Goal: Complete application form

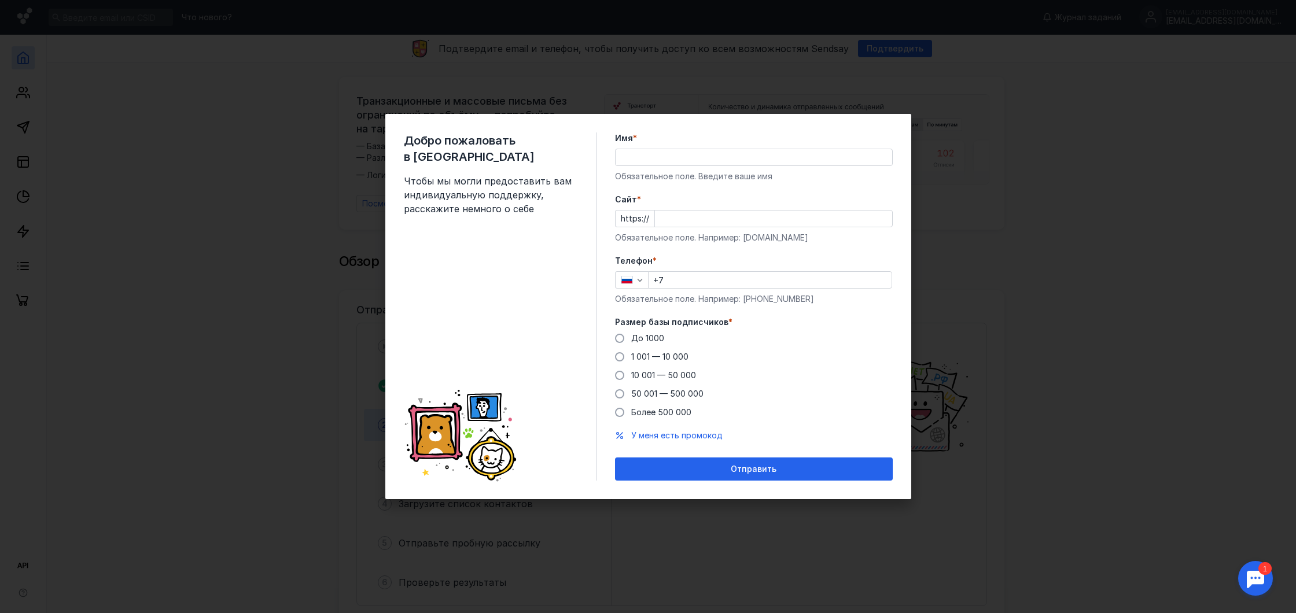
click at [1054, 157] on div "Добро пожаловать в Sendsay Чтобы мы могли предоставить вам индивидуальную подде…" at bounding box center [648, 306] width 1296 height 613
click at [500, 323] on div "Добро пожаловать в Sendsay Чтобы мы могли предоставить вам индивидуальную подде…" at bounding box center [500, 306] width 193 height 348
drag, startPoint x: 308, startPoint y: 342, endPoint x: 314, endPoint y: 341, distance: 6.4
click at [308, 342] on div "Добро пожаловать в Sendsay Чтобы мы могли предоставить вам индивидуальную подде…" at bounding box center [648, 306] width 1296 height 613
click at [745, 287] on input "+7" at bounding box center [770, 280] width 243 height 16
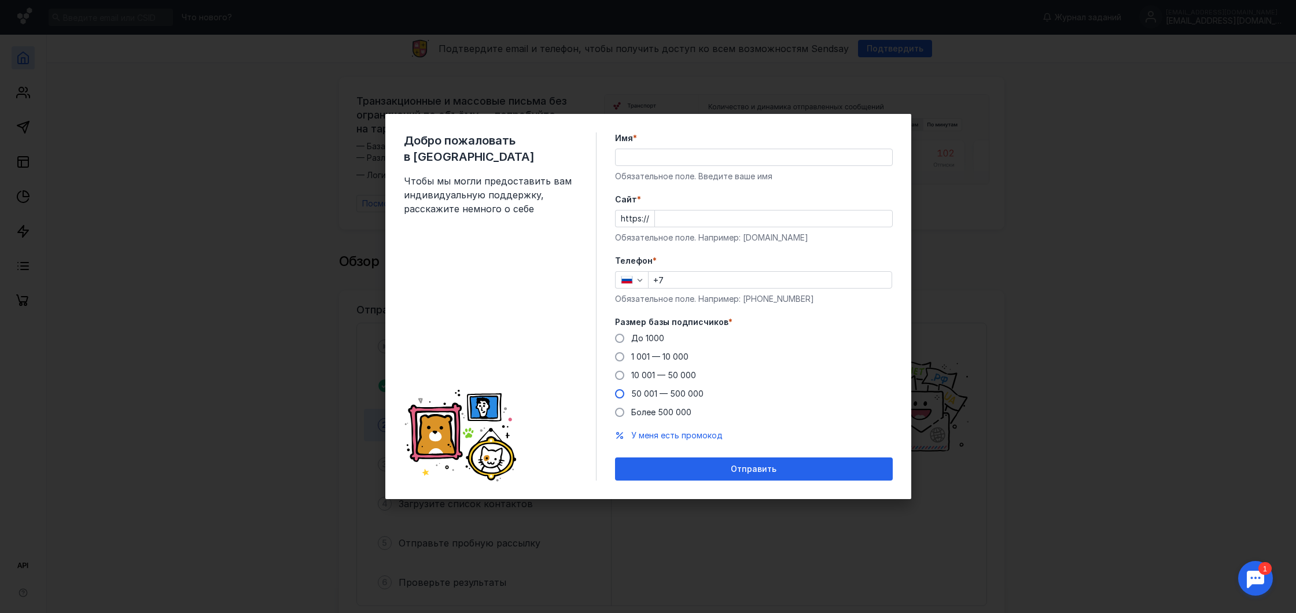
click at [617, 395] on span at bounding box center [619, 393] width 9 height 9
click at [0, 0] on input "50 001 — 500 000" at bounding box center [0, 0] width 0 height 0
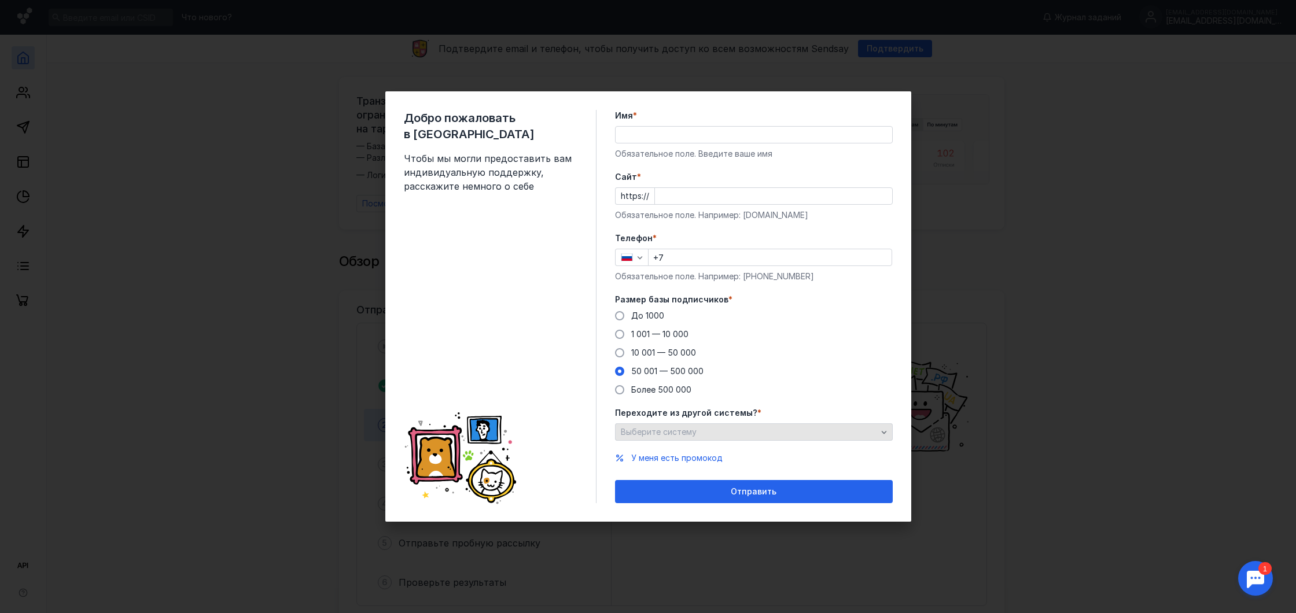
click at [765, 434] on div "Выберите систему" at bounding box center [749, 433] width 262 height 10
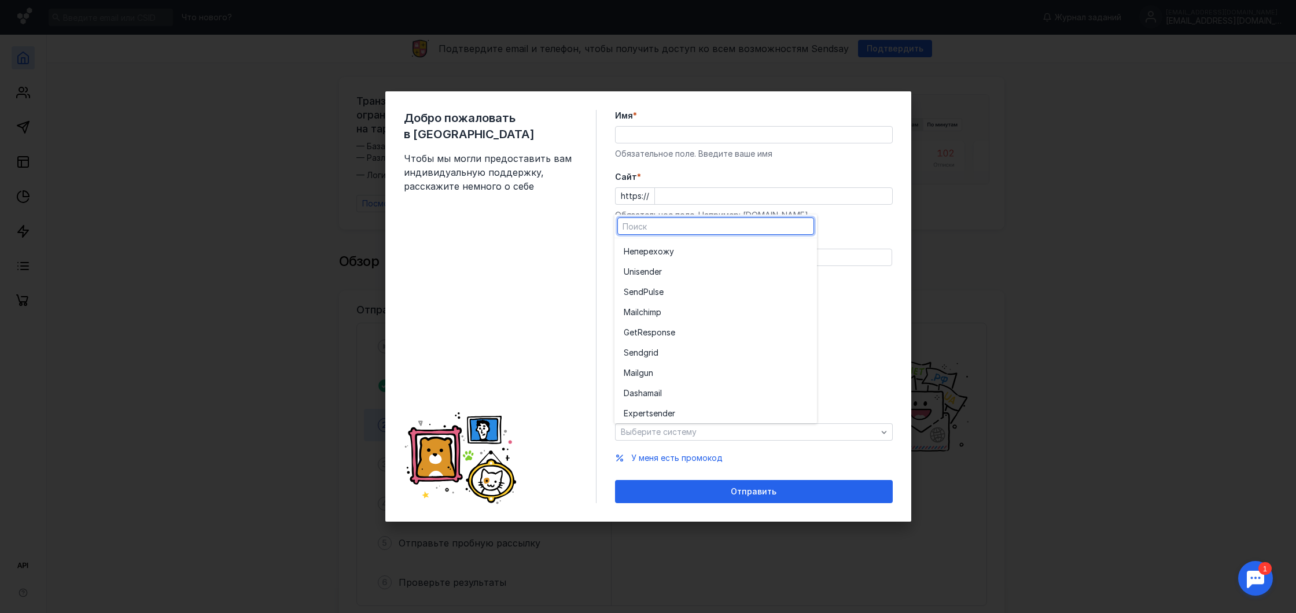
click at [861, 411] on label "Переходите из другой системы? *" at bounding box center [754, 413] width 278 height 12
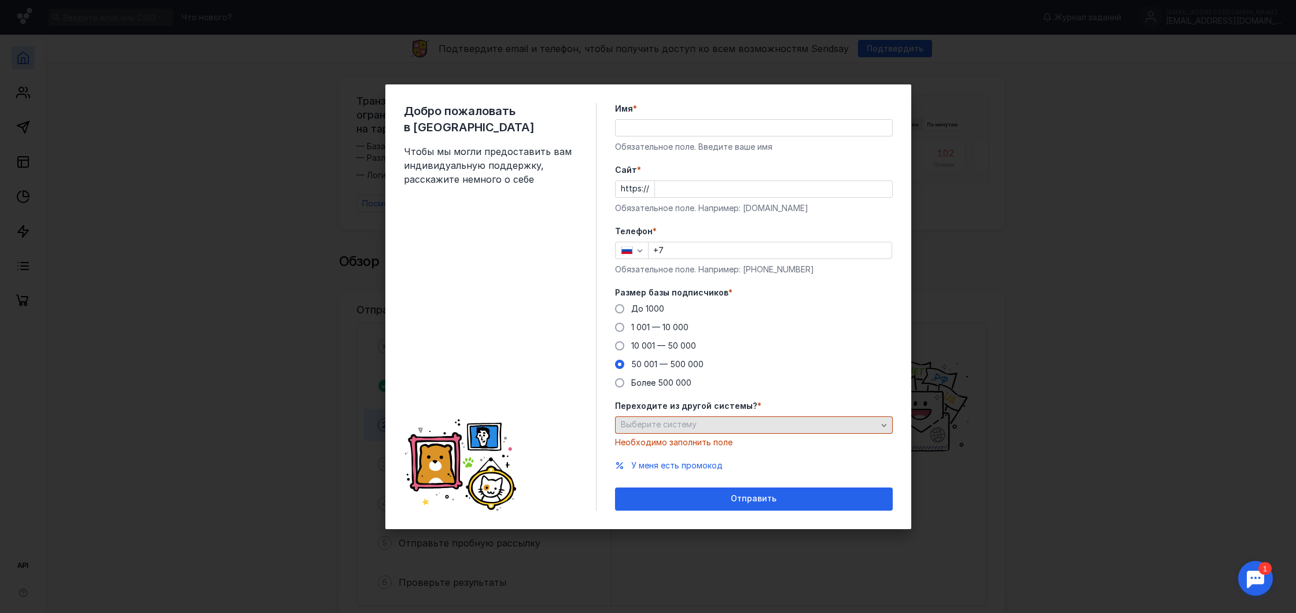
click at [816, 423] on div "Выберите систему" at bounding box center [749, 425] width 262 height 10
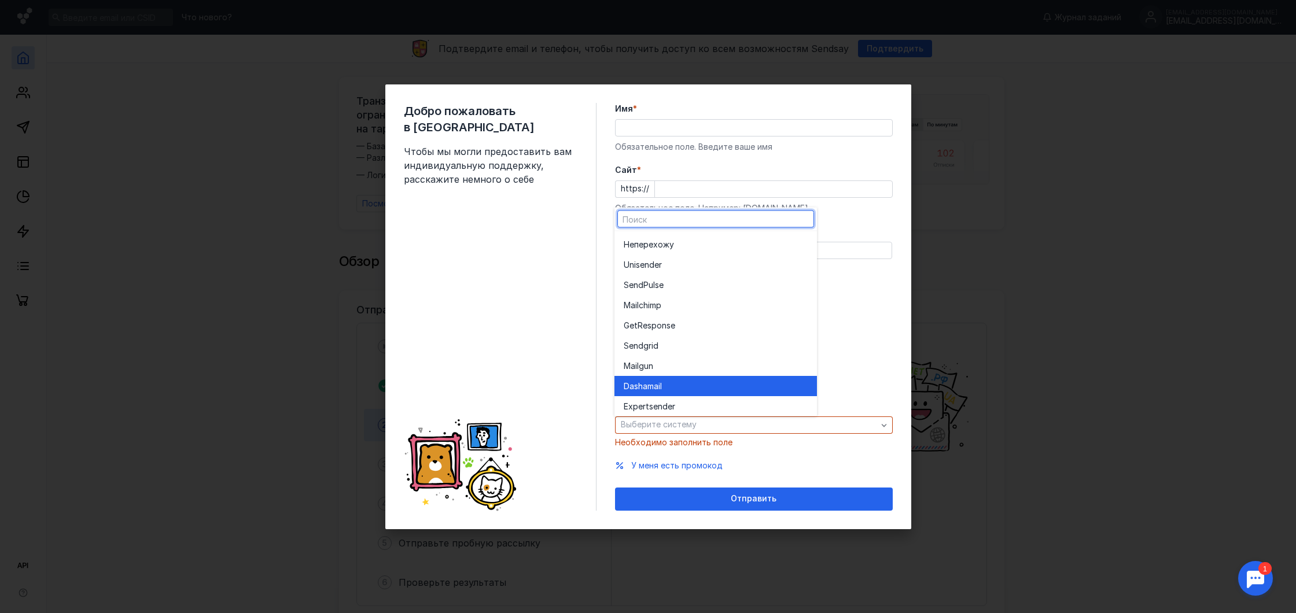
click at [657, 380] on span "Dashamai" at bounding box center [642, 386] width 36 height 12
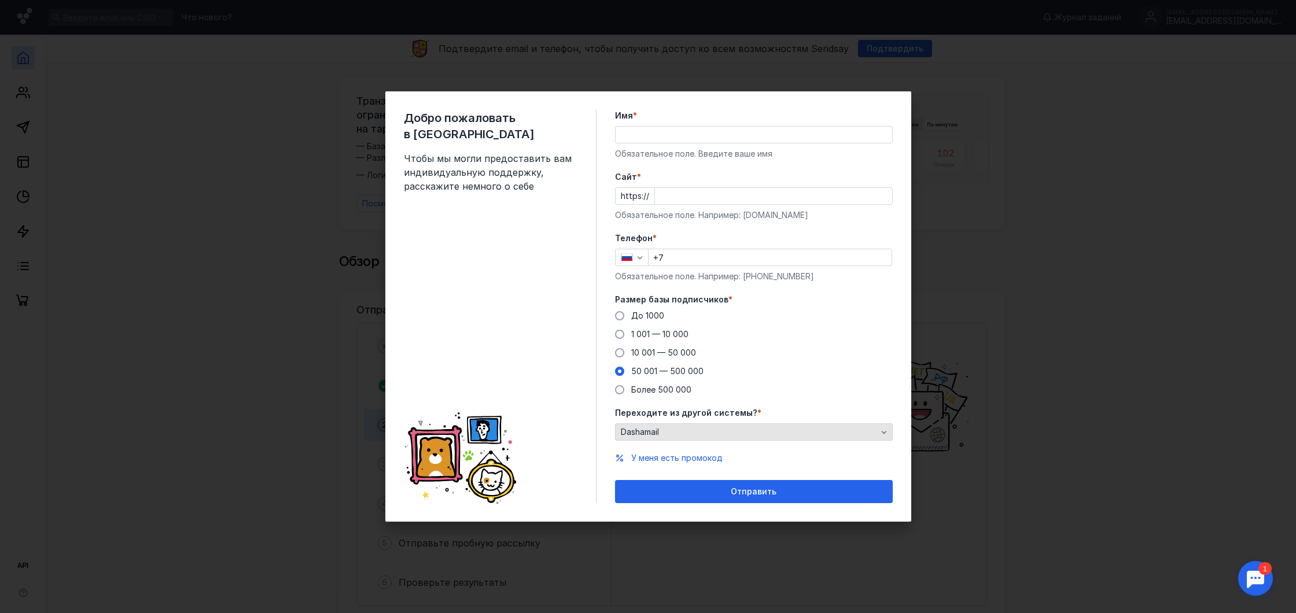
click at [746, 436] on div "Dashamail" at bounding box center [749, 433] width 262 height 10
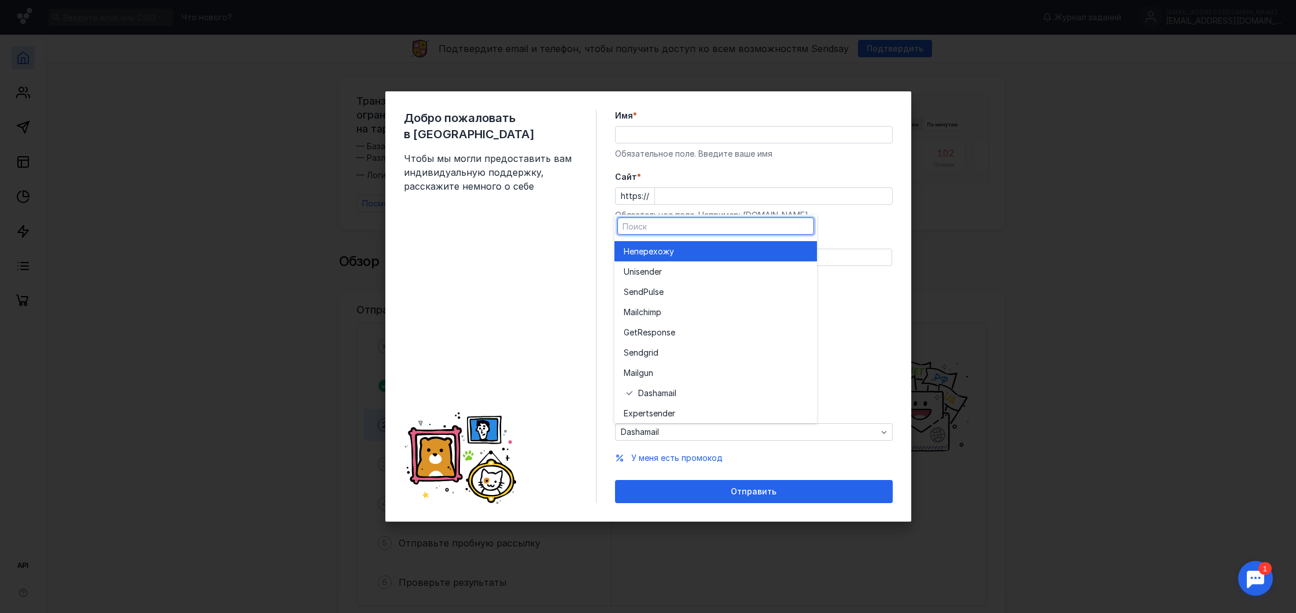
click at [649, 243] on div "Не перехожу" at bounding box center [716, 251] width 184 height 20
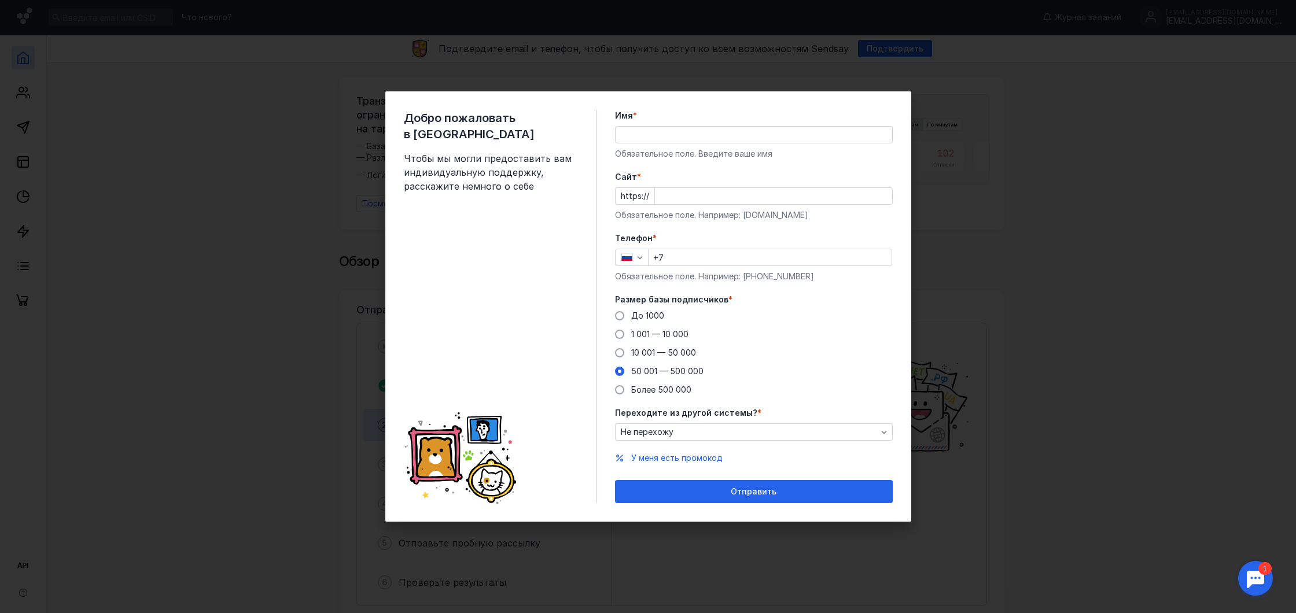
drag, startPoint x: 1188, startPoint y: 398, endPoint x: 1196, endPoint y: 445, distance: 47.5
click at [1189, 399] on div "Добро пожаловать в Sendsay Чтобы мы могли предоставить вам индивидуальную подде…" at bounding box center [648, 306] width 1296 height 613
click at [1261, 574] on div at bounding box center [1255, 579] width 36 height 36
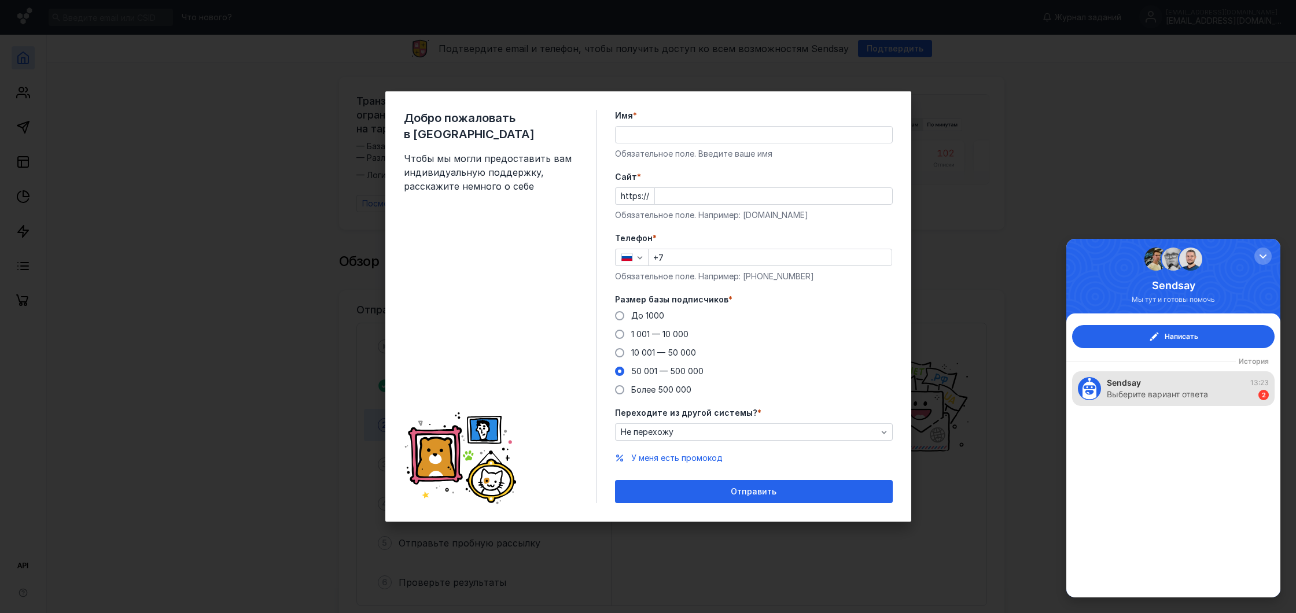
click at [1162, 390] on div "Выберите вариант ответа" at bounding box center [1157, 395] width 101 height 12
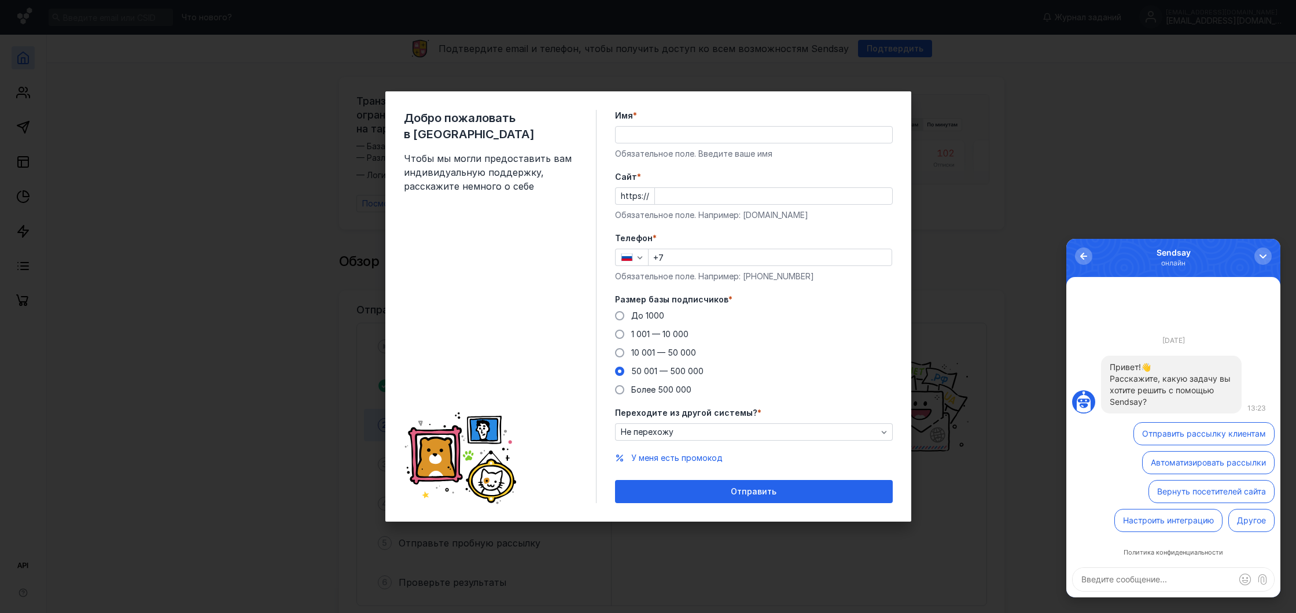
click at [1209, 194] on div "Добро пожаловать в Sendsay Чтобы мы могли предоставить вам индивидуальную подде…" at bounding box center [648, 306] width 1296 height 613
click at [1257, 252] on div "button" at bounding box center [1263, 256] width 12 height 12
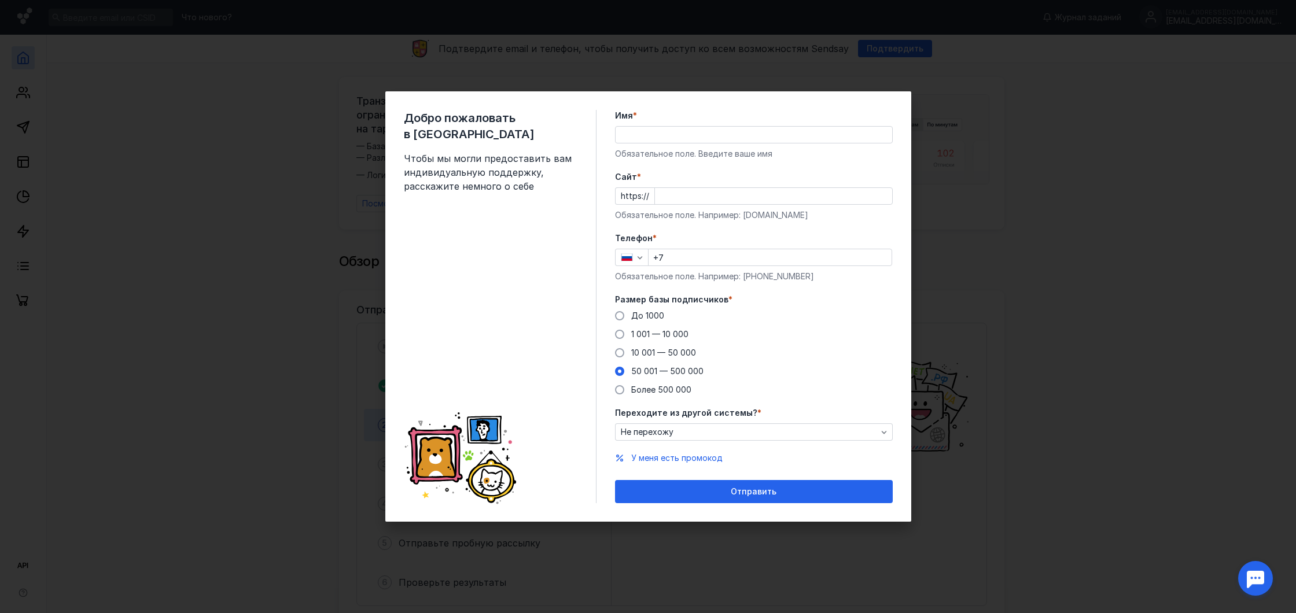
click at [1162, 211] on div "Добро пожаловать в Sendsay Чтобы мы могли предоставить вам индивидуальную подде…" at bounding box center [648, 306] width 1296 height 613
drag, startPoint x: 487, startPoint y: 430, endPoint x: 427, endPoint y: 440, distance: 61.0
click at [487, 430] on icon at bounding box center [484, 430] width 34 height 27
drag, startPoint x: 415, startPoint y: 443, endPoint x: 422, endPoint y: 444, distance: 7.0
click at [417, 443] on icon at bounding box center [436, 455] width 42 height 45
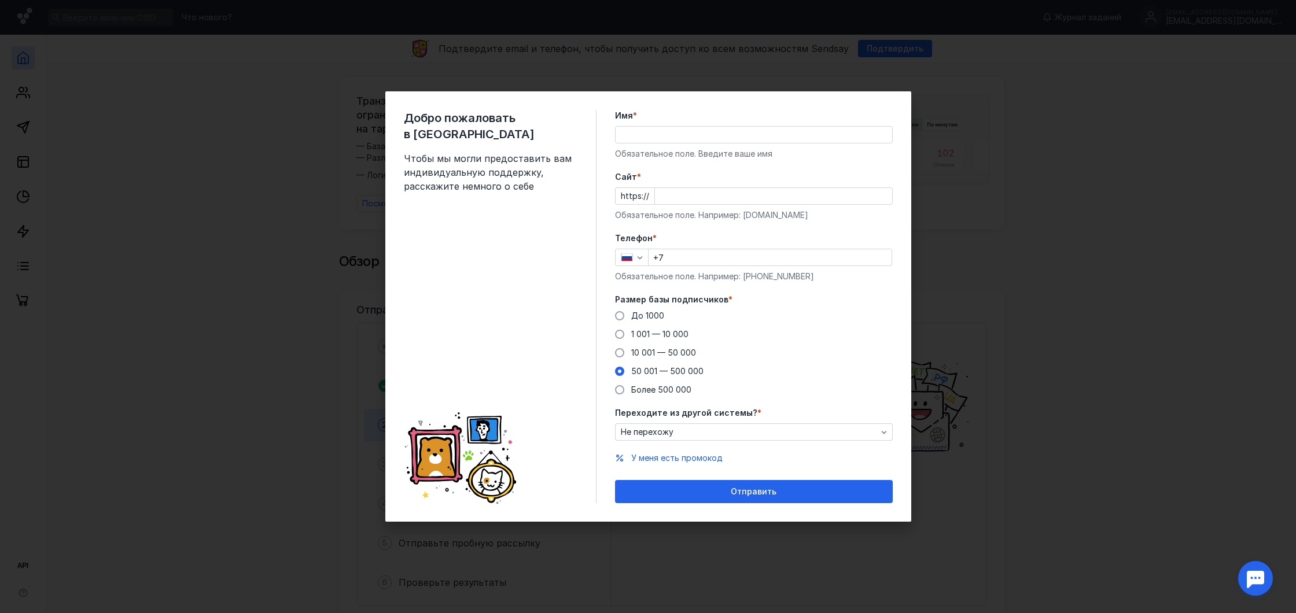
click at [441, 448] on icon at bounding box center [436, 456] width 39 height 39
drag, startPoint x: 469, startPoint y: 470, endPoint x: 476, endPoint y: 467, distance: 7.5
click at [469, 470] on icon at bounding box center [460, 459] width 113 height 112
click at [531, 130] on div "Добро пожаловать в Sendsay Чтобы мы могли предоставить вам индивидуальную подде…" at bounding box center [500, 306] width 193 height 393
click at [688, 257] on input "+7" at bounding box center [770, 257] width 243 height 16
